Goal: Transaction & Acquisition: Book appointment/travel/reservation

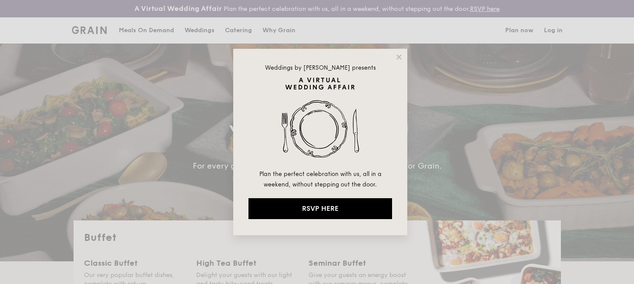
select select
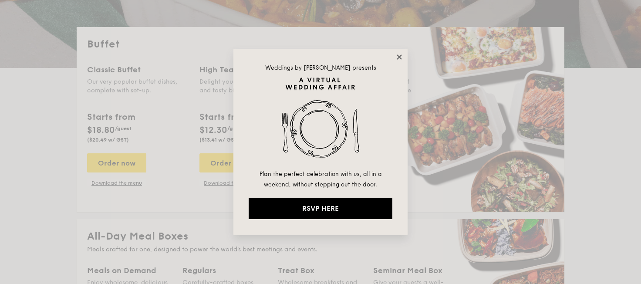
click at [402, 56] on icon at bounding box center [399, 57] width 8 height 8
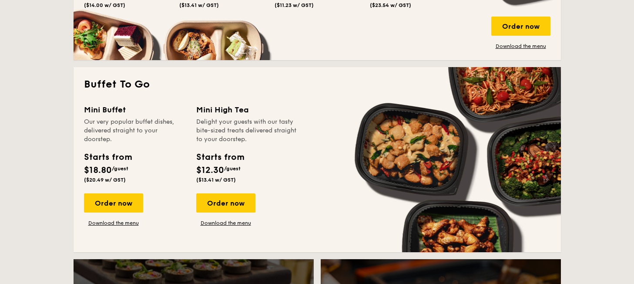
scroll to position [543, 0]
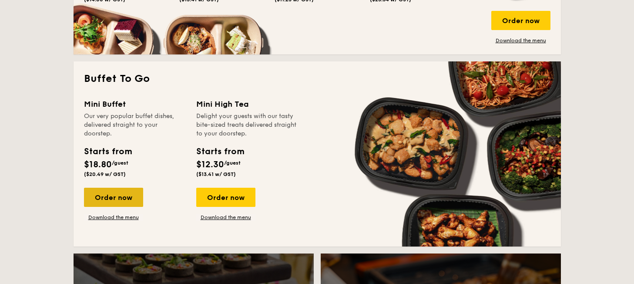
click at [112, 200] on div "Order now" at bounding box center [113, 197] width 59 height 19
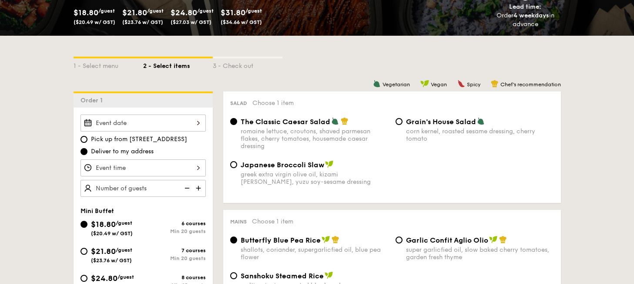
scroll to position [214, 0]
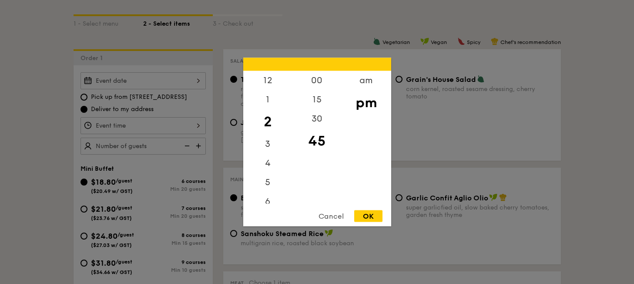
click at [198, 126] on div "12 1 2 3 4 5 6 7 8 9 10 11 00 15 30 45 am pm Cancel OK" at bounding box center [143, 125] width 125 height 17
click at [191, 81] on div at bounding box center [317, 142] width 634 height 284
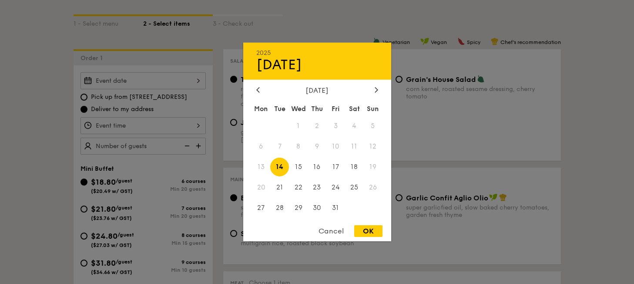
click at [195, 81] on div "2025 Oct [DATE] Tue Wed Thu Fri Sat Sun 1 2 3 4 5 6 7 8 9 10 11 12 13 14 15 16 …" at bounding box center [143, 80] width 125 height 17
click at [352, 169] on span "18" at bounding box center [354, 167] width 19 height 19
drag, startPoint x: 365, startPoint y: 231, endPoint x: 317, endPoint y: 213, distance: 50.8
click at [365, 231] on div "OK" at bounding box center [368, 231] width 28 height 12
type input "[DATE]"
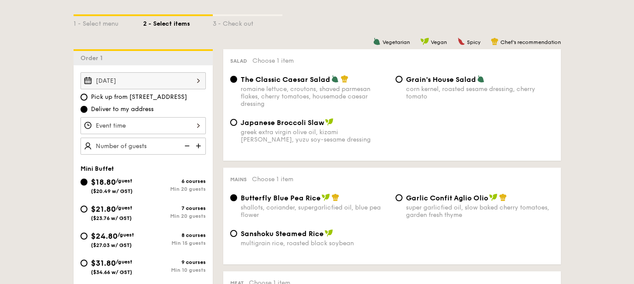
click at [195, 126] on div at bounding box center [143, 125] width 125 height 17
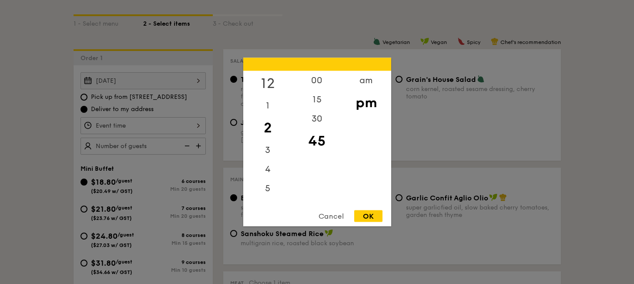
click at [270, 82] on div "12" at bounding box center [267, 83] width 49 height 25
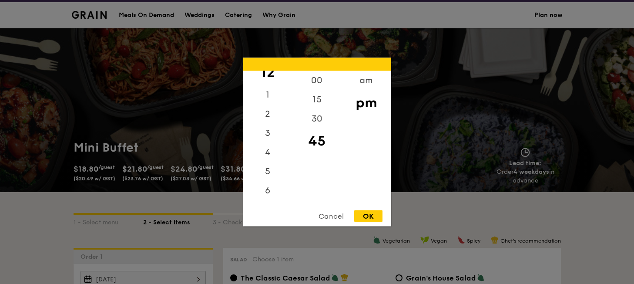
scroll to position [103, 0]
click at [269, 192] on div "11" at bounding box center [267, 194] width 49 height 19
click at [267, 193] on div "11" at bounding box center [267, 194] width 49 height 19
click at [366, 84] on div "am" at bounding box center [366, 83] width 49 height 25
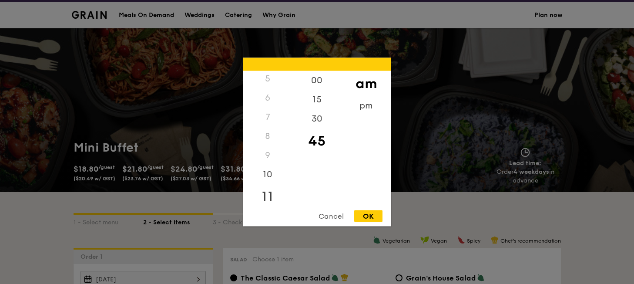
click at [270, 191] on div "11" at bounding box center [267, 196] width 49 height 25
click at [320, 81] on div "00" at bounding box center [316, 83] width 49 height 25
click at [366, 217] on div "OK" at bounding box center [368, 216] width 28 height 12
type input "11:00AM"
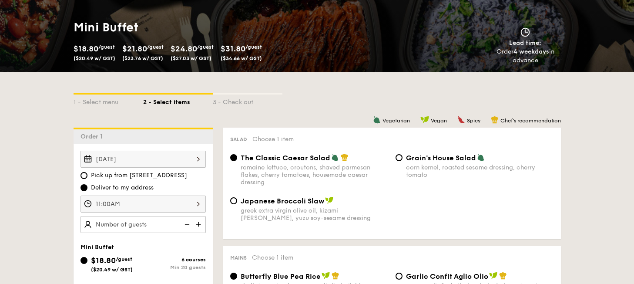
scroll to position [147, 0]
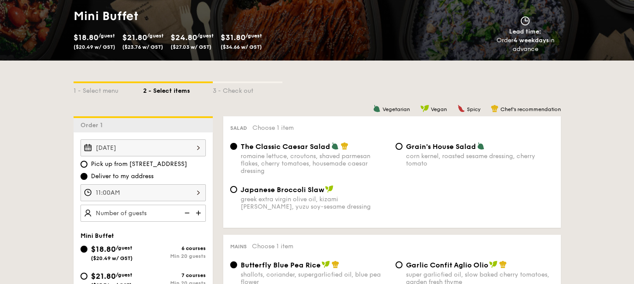
click at [198, 213] on img at bounding box center [199, 213] width 13 height 17
click at [189, 213] on img at bounding box center [186, 213] width 13 height 17
type input "25 guests"
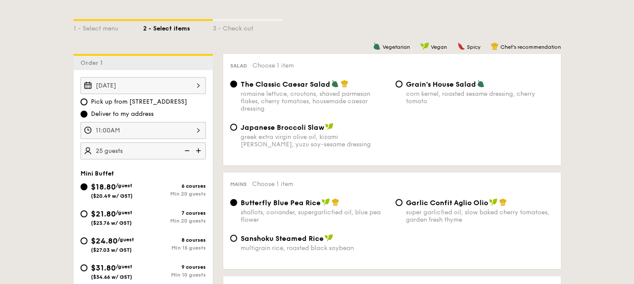
scroll to position [139, 0]
